Goal: Information Seeking & Learning: Stay updated

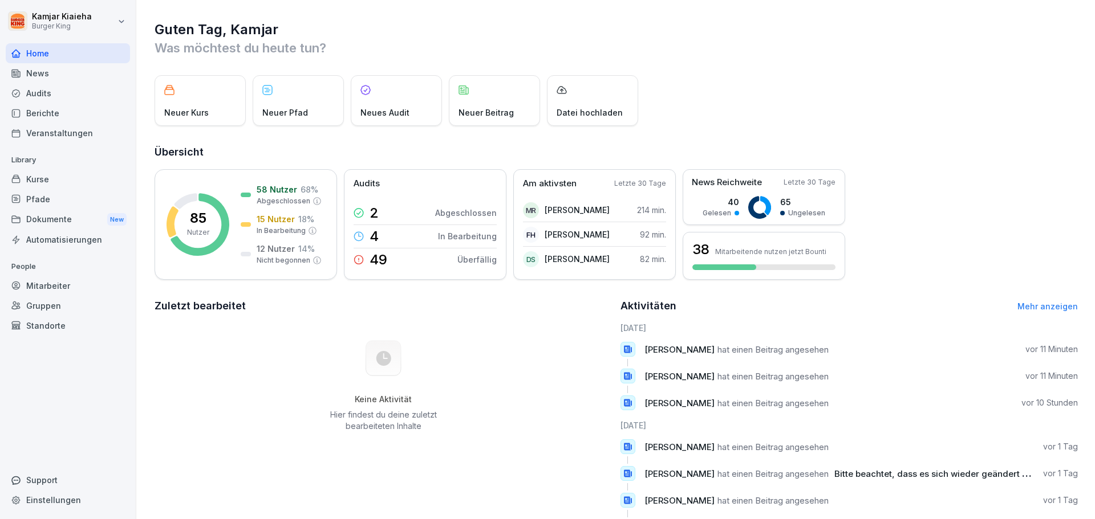
click at [48, 77] on div "News" at bounding box center [68, 73] width 124 height 20
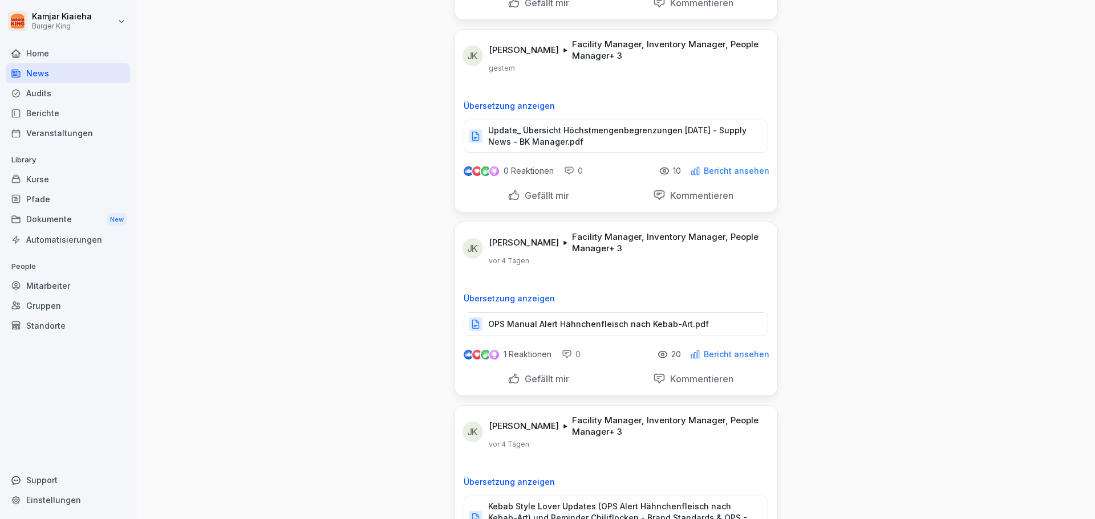
scroll to position [969, 0]
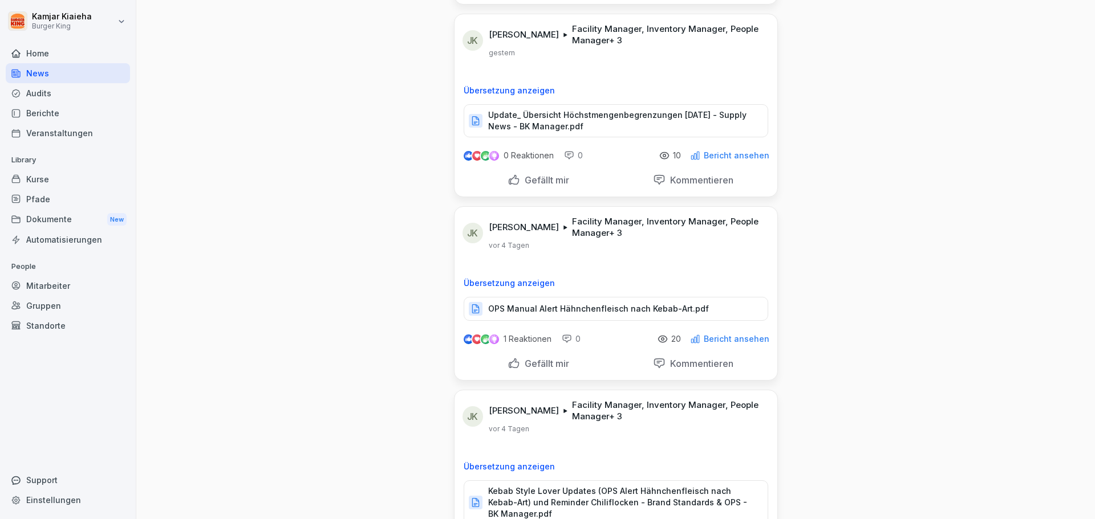
click at [562, 308] on p "OPS Manual Alert Hähnchenfleisch nach Kebab-Art.pdf" at bounding box center [598, 308] width 221 height 11
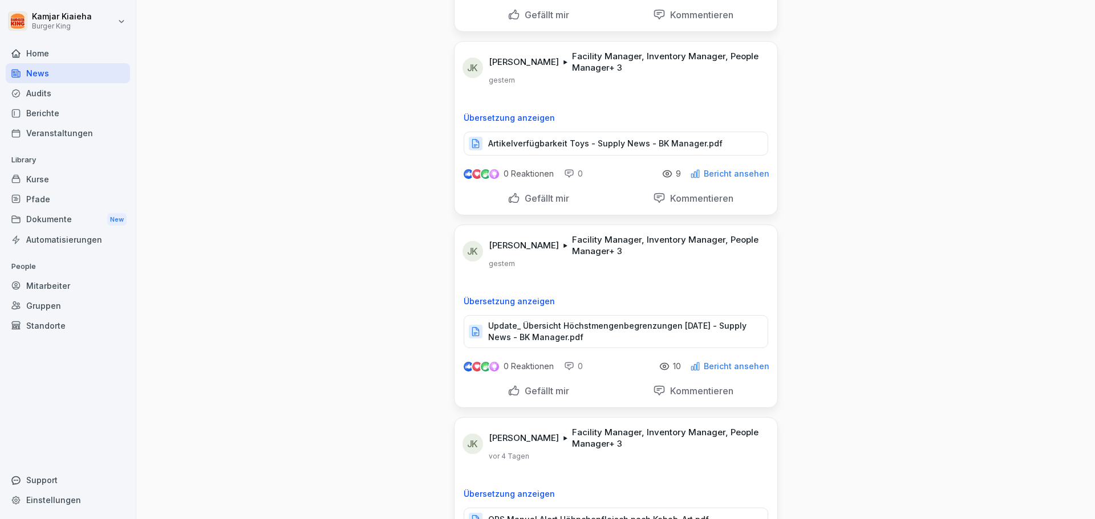
scroll to position [570, 0]
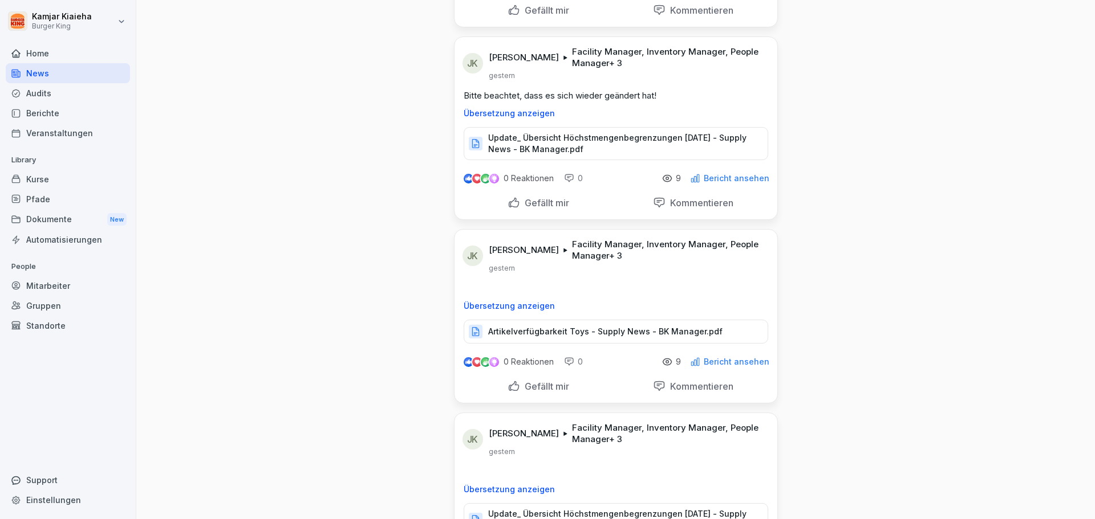
click at [560, 336] on p "Artikelverfügbarkeit Toys - Supply News - BK Manager.pdf" at bounding box center [605, 331] width 234 height 11
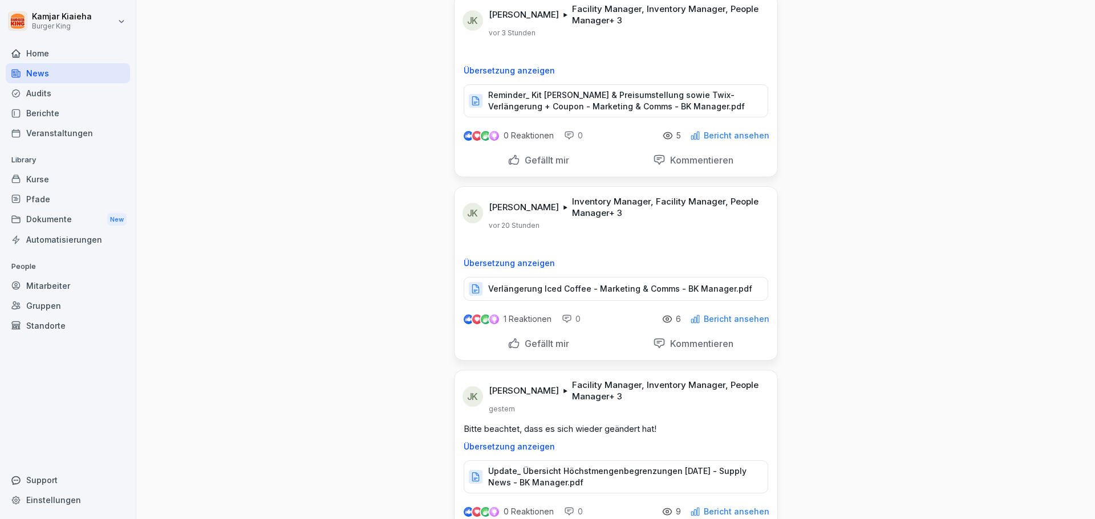
scroll to position [228, 0]
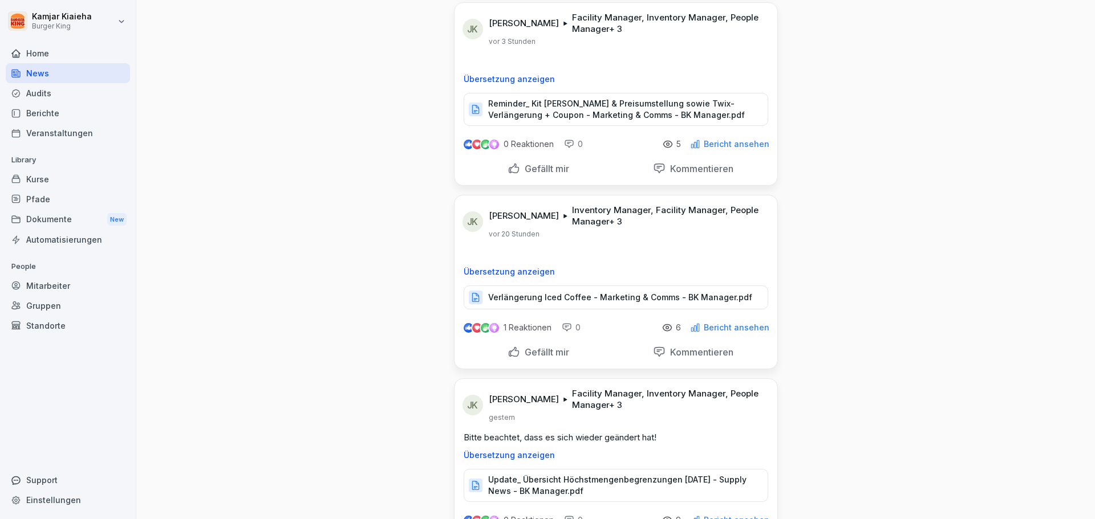
click at [534, 115] on p "Reminder_ Kit [PERSON_NAME] & Preisumstellung sowie Twix-Verlängerung + Coupon …" at bounding box center [622, 109] width 268 height 23
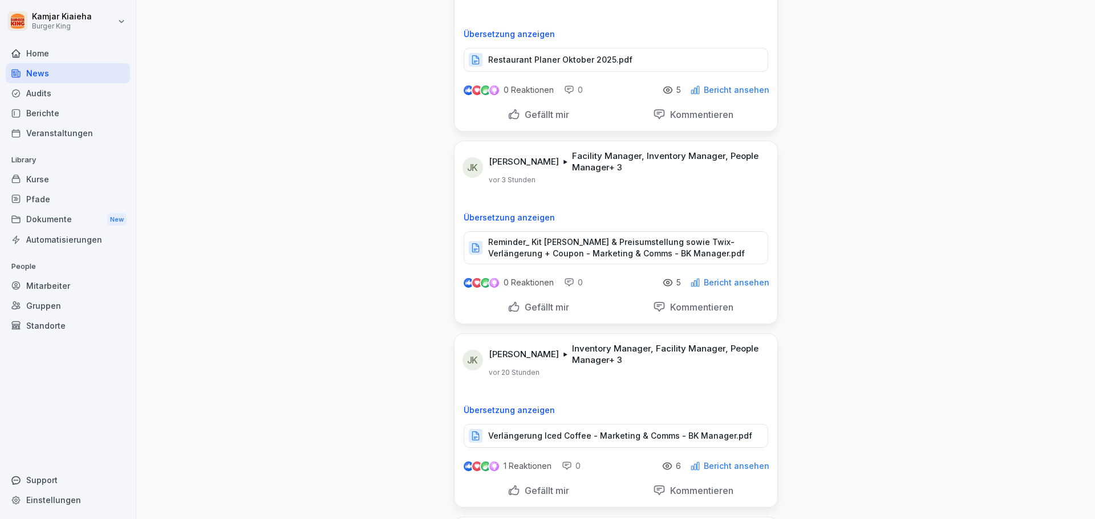
scroll to position [0, 0]
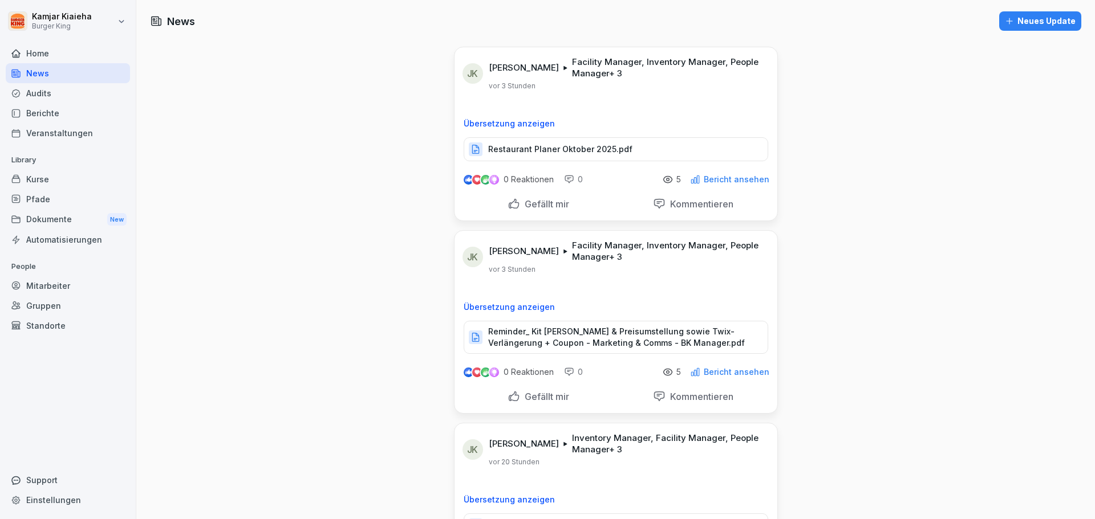
click at [41, 182] on div "Kurse" at bounding box center [68, 179] width 124 height 20
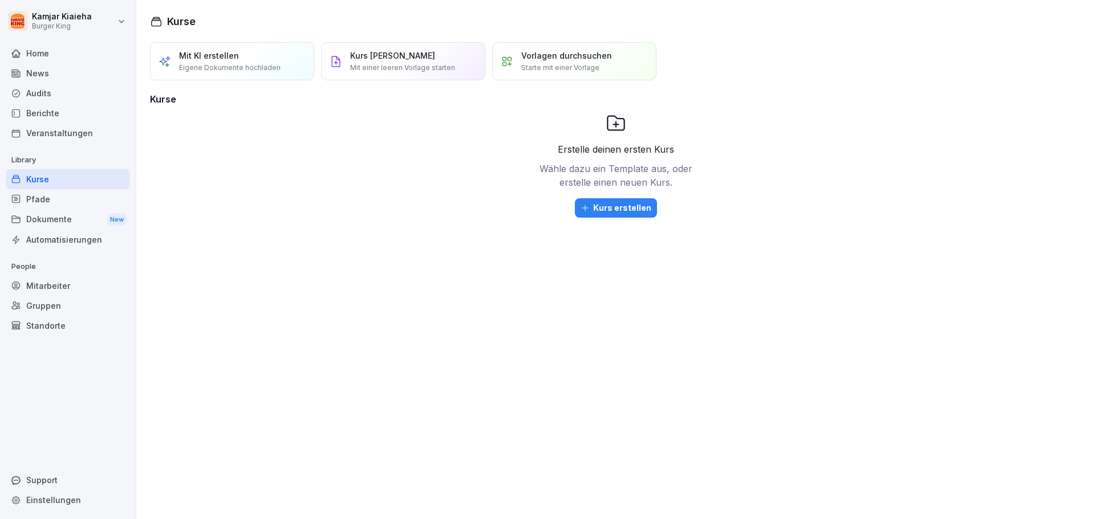
click at [55, 206] on div "Pfade" at bounding box center [68, 199] width 124 height 20
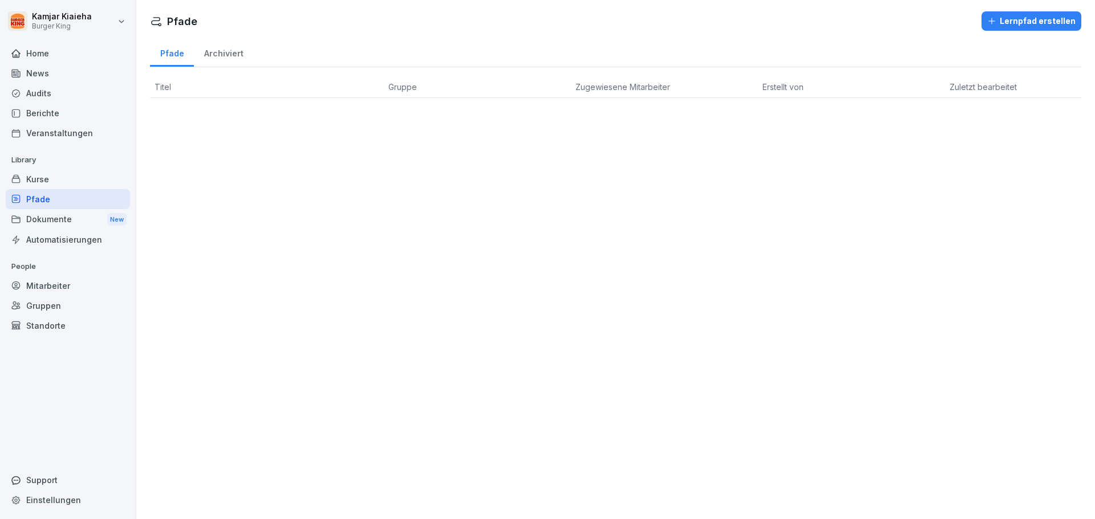
click at [42, 221] on div "Dokumente New" at bounding box center [68, 219] width 124 height 21
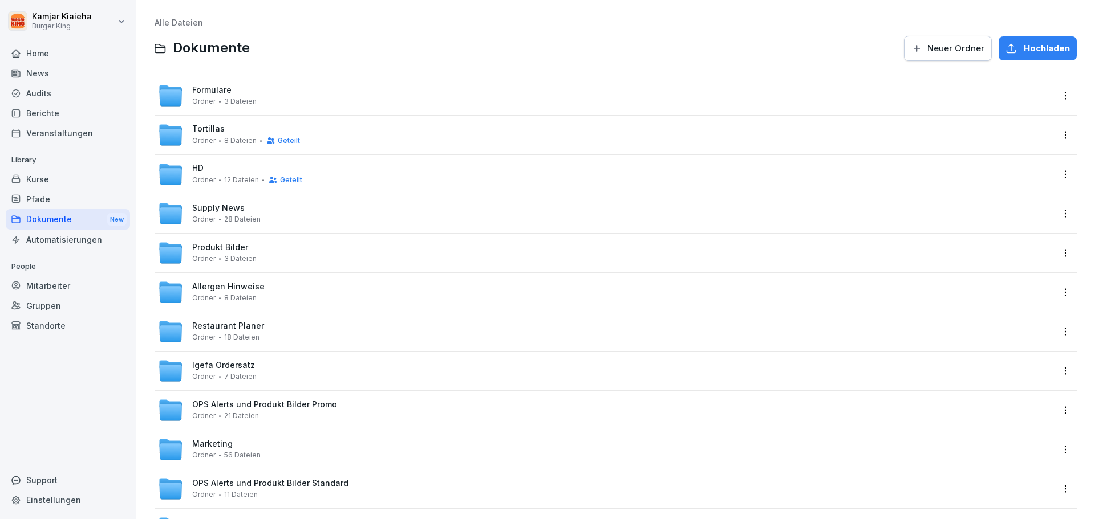
click at [33, 244] on div "Automatisierungen" at bounding box center [68, 240] width 124 height 20
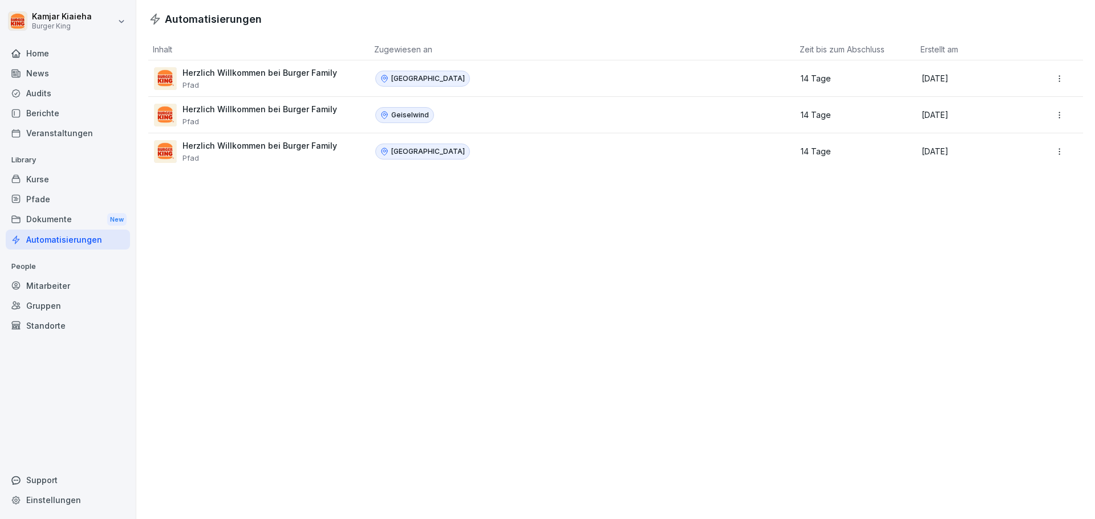
click at [123, 22] on html "Kamjar Kiaieha Burger King Home News Audits Berichte Veranstaltungen Library Ku…" at bounding box center [547, 259] width 1095 height 519
click at [76, 50] on div "Einstellungen" at bounding box center [73, 50] width 113 height 21
select select "**"
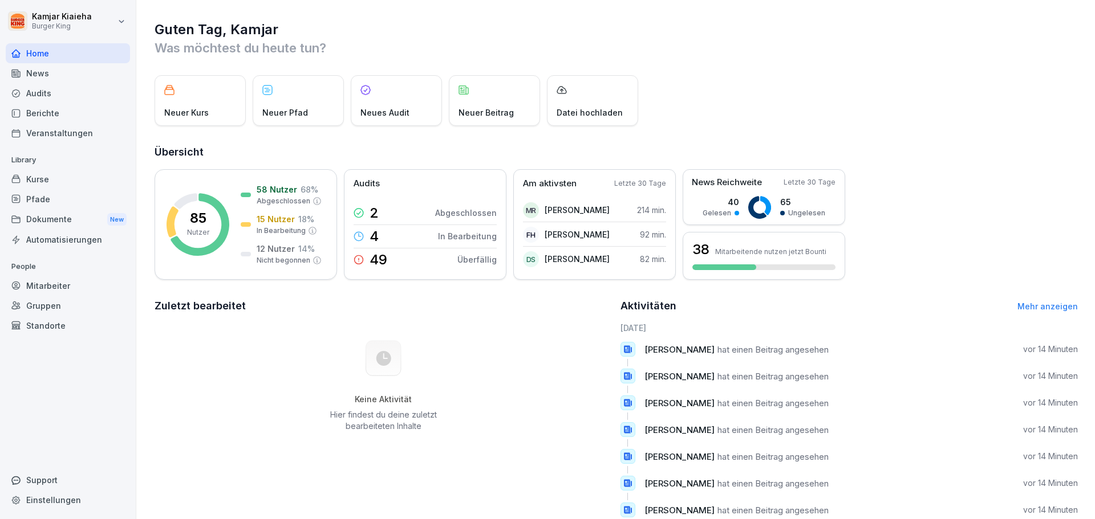
click at [49, 74] on div "News" at bounding box center [68, 73] width 124 height 20
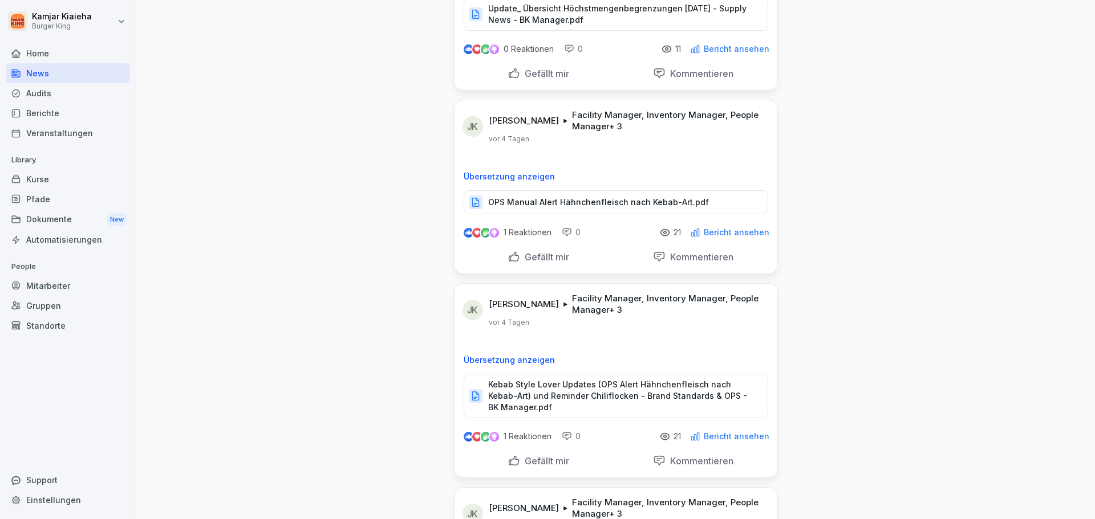
scroll to position [1311, 0]
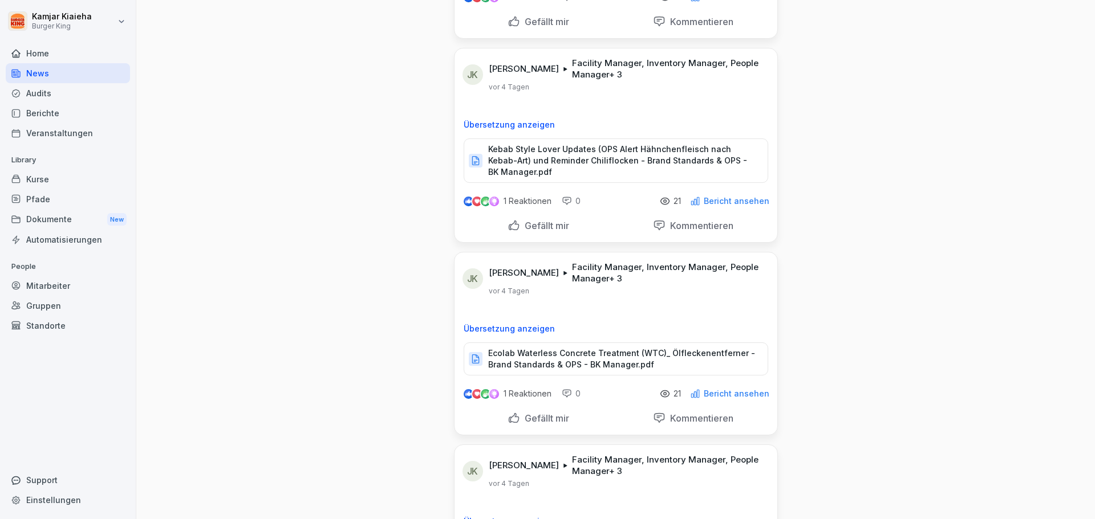
click at [598, 359] on p "Ecolab Waterless Concrete Treatment (WTC)_ Ölfleckenentferner - Brand Standards…" at bounding box center [622, 359] width 268 height 23
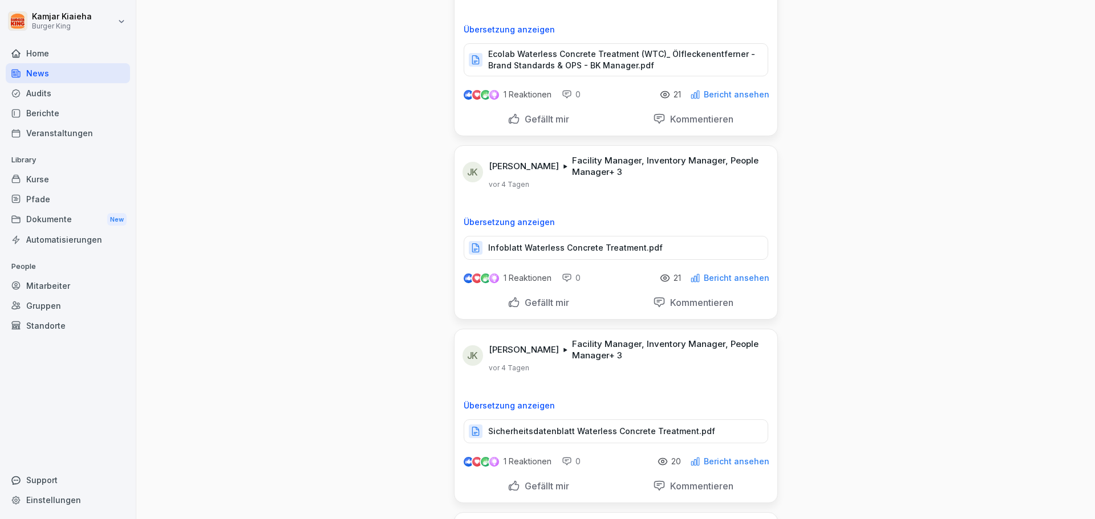
scroll to position [1768, 0]
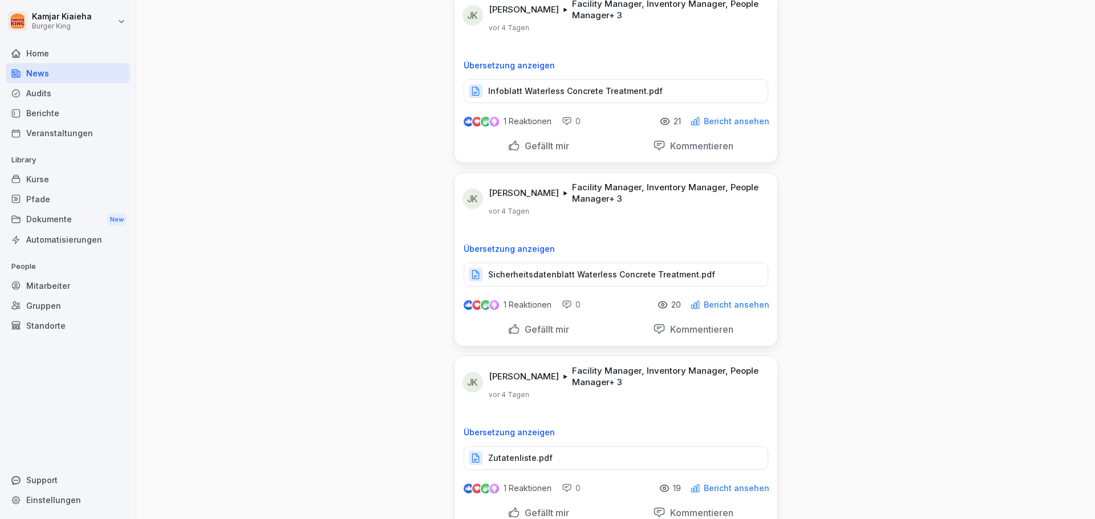
click at [546, 99] on div "Infoblatt Waterless Concrete Treatment.pdf" at bounding box center [616, 91] width 304 height 24
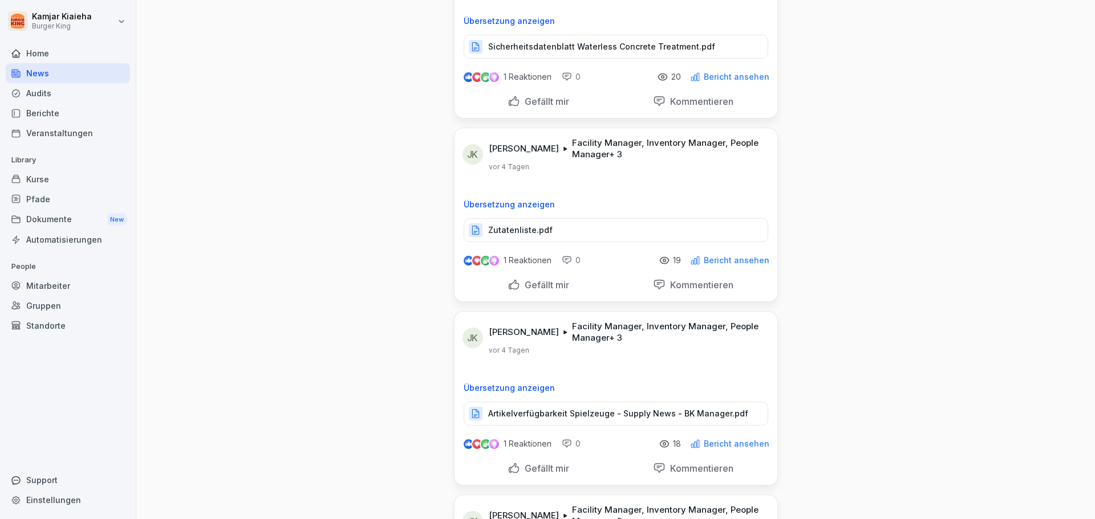
click at [507, 230] on p "Zutatenliste.pdf" at bounding box center [520, 230] width 64 height 11
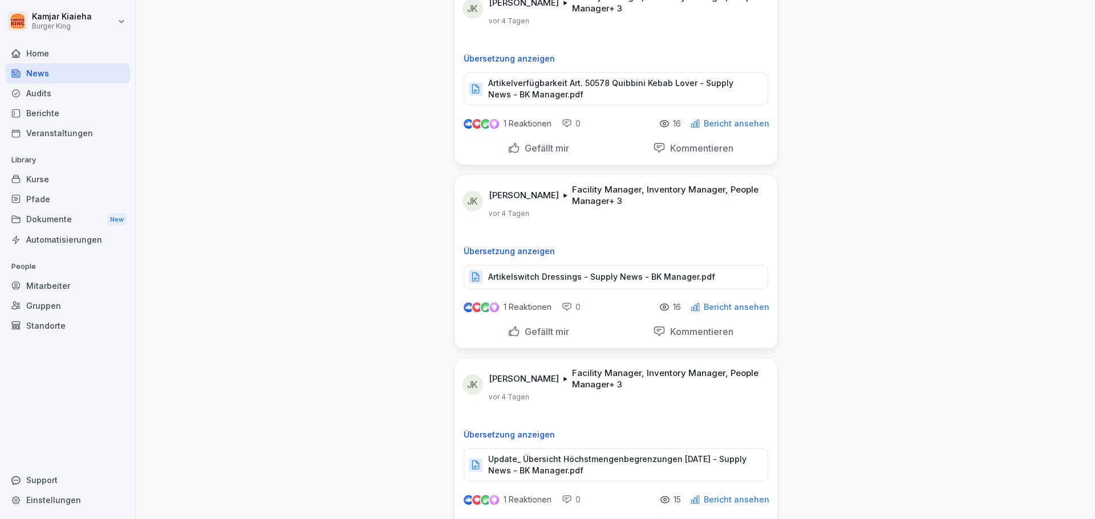
scroll to position [2623, 0]
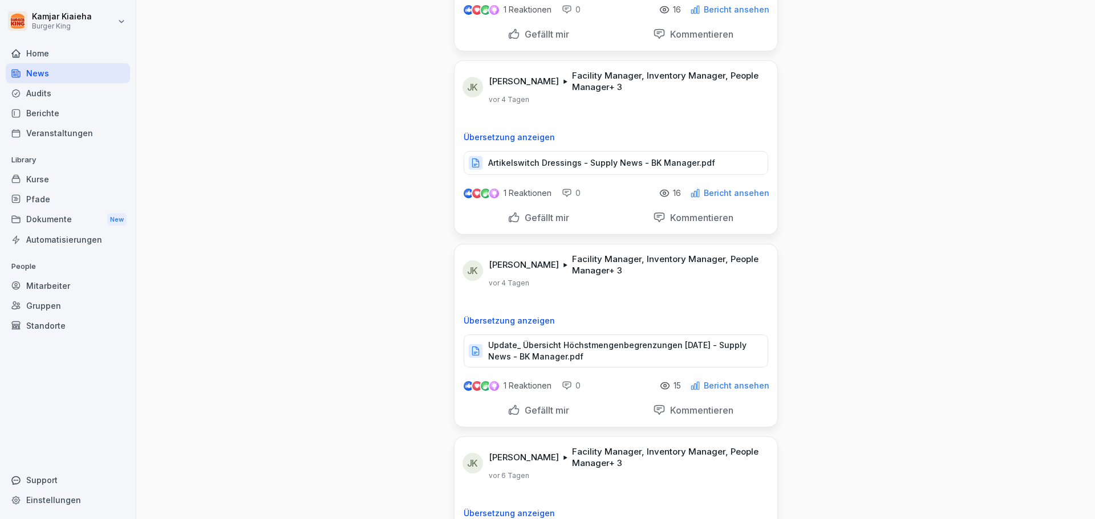
click at [530, 157] on p "Artikelswitch Dressings - Supply News - BK Manager.pdf" at bounding box center [601, 162] width 227 height 11
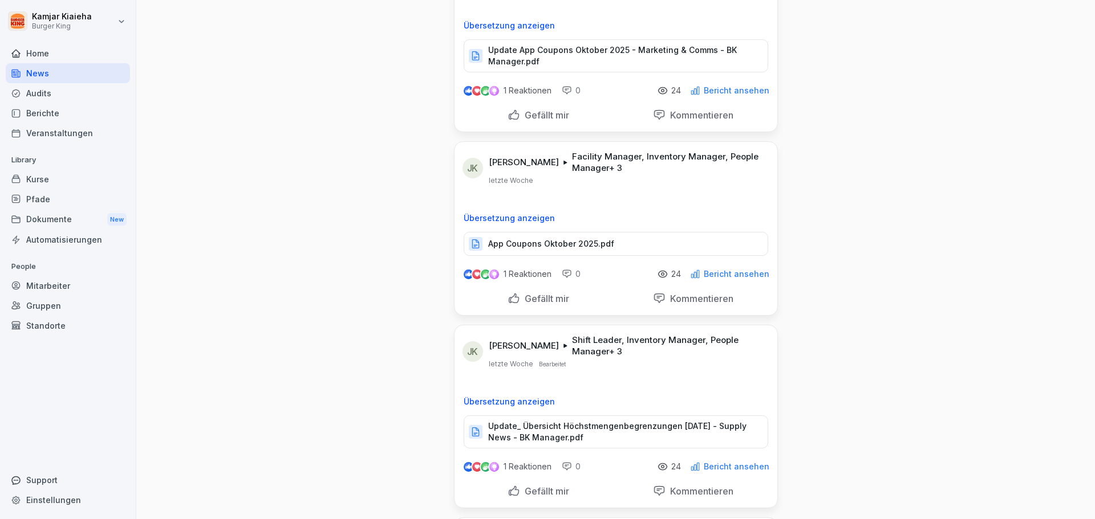
scroll to position [3763, 0]
